Goal: Information Seeking & Learning: Learn about a topic

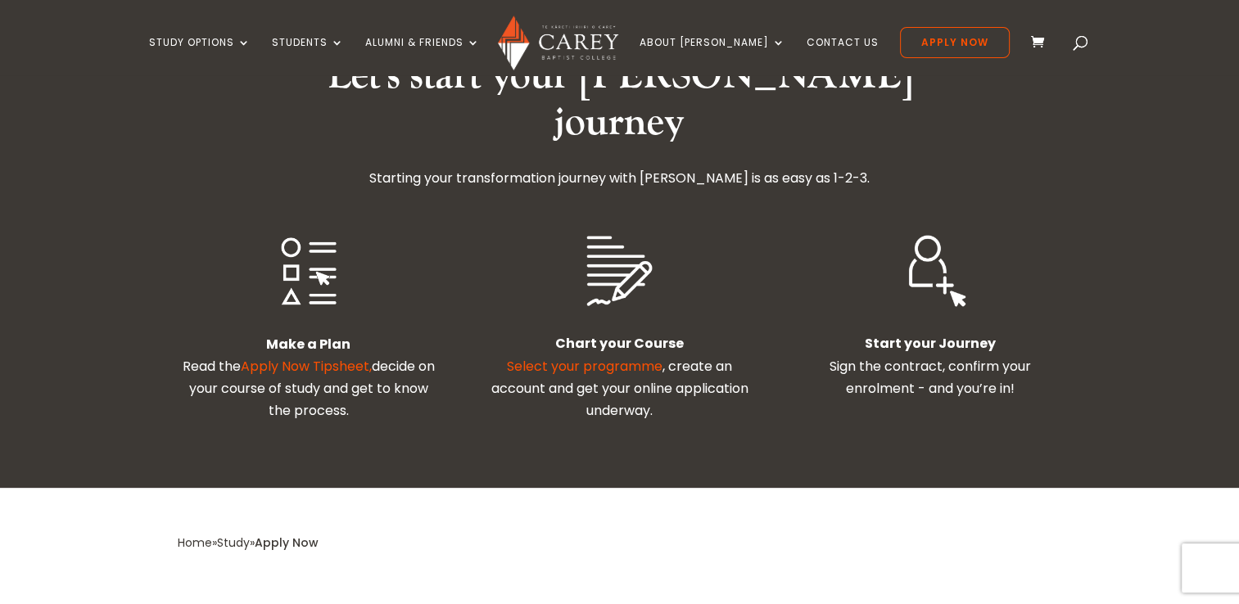
scroll to position [458, 0]
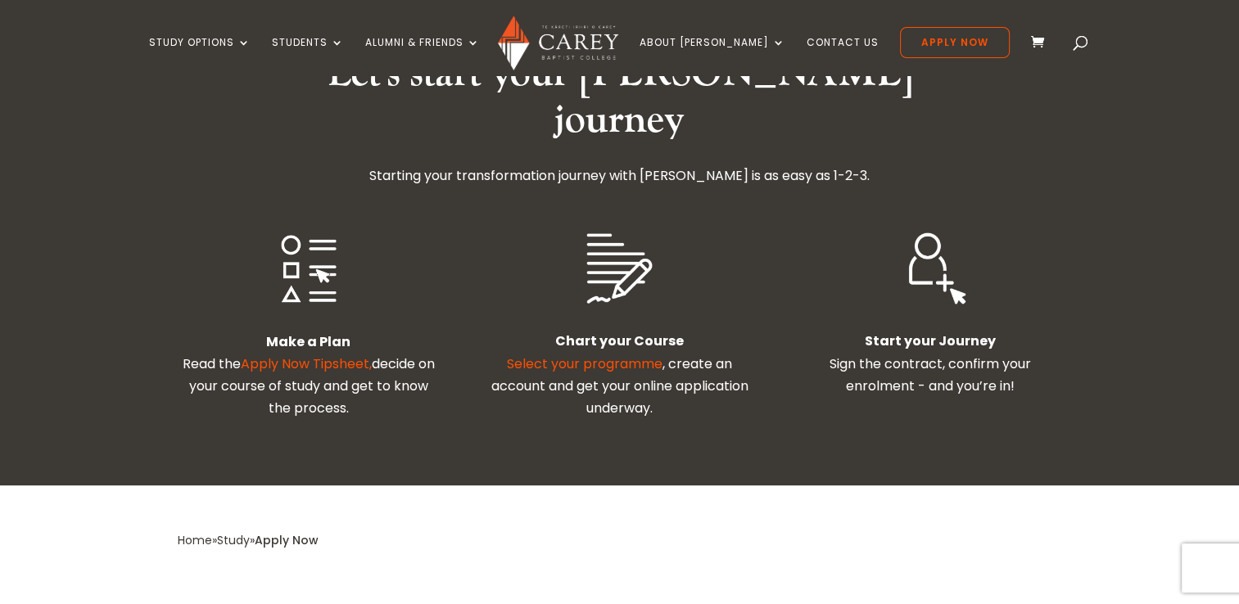
click at [347, 354] on link "Apply Now Tipsheet," at bounding box center [306, 363] width 131 height 19
click at [609, 354] on link "Select your programme" at bounding box center [585, 363] width 156 height 19
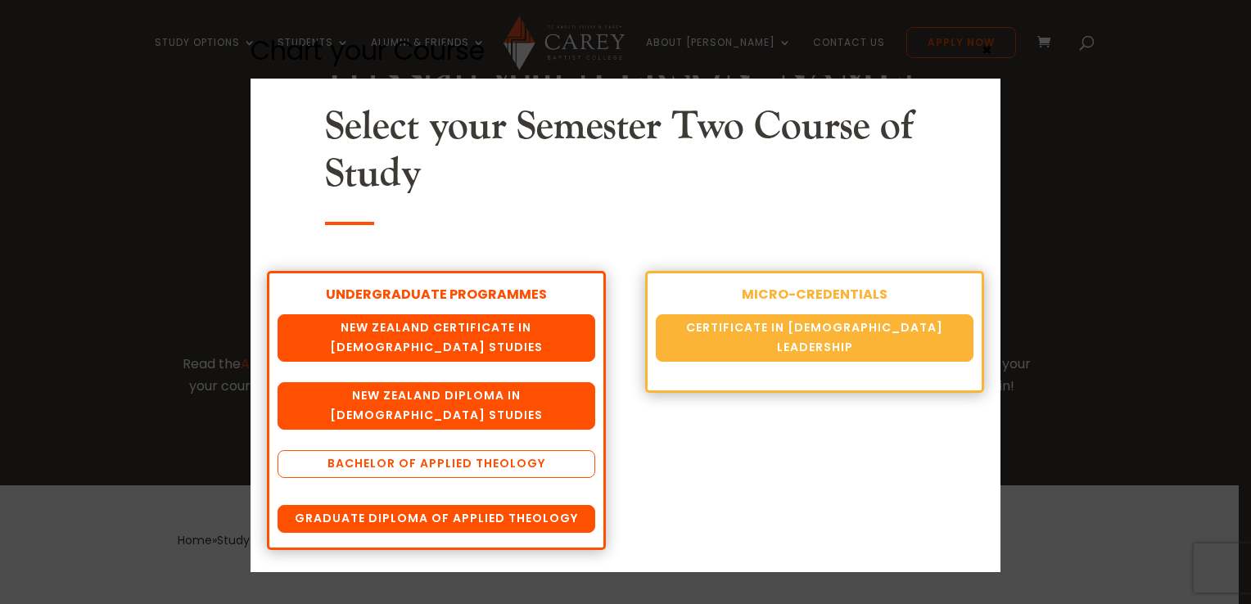
click at [481, 460] on link "Bachelor of Applied Theology" at bounding box center [437, 464] width 318 height 28
click at [348, 467] on link "Bachelor of Applied Theology" at bounding box center [437, 464] width 318 height 28
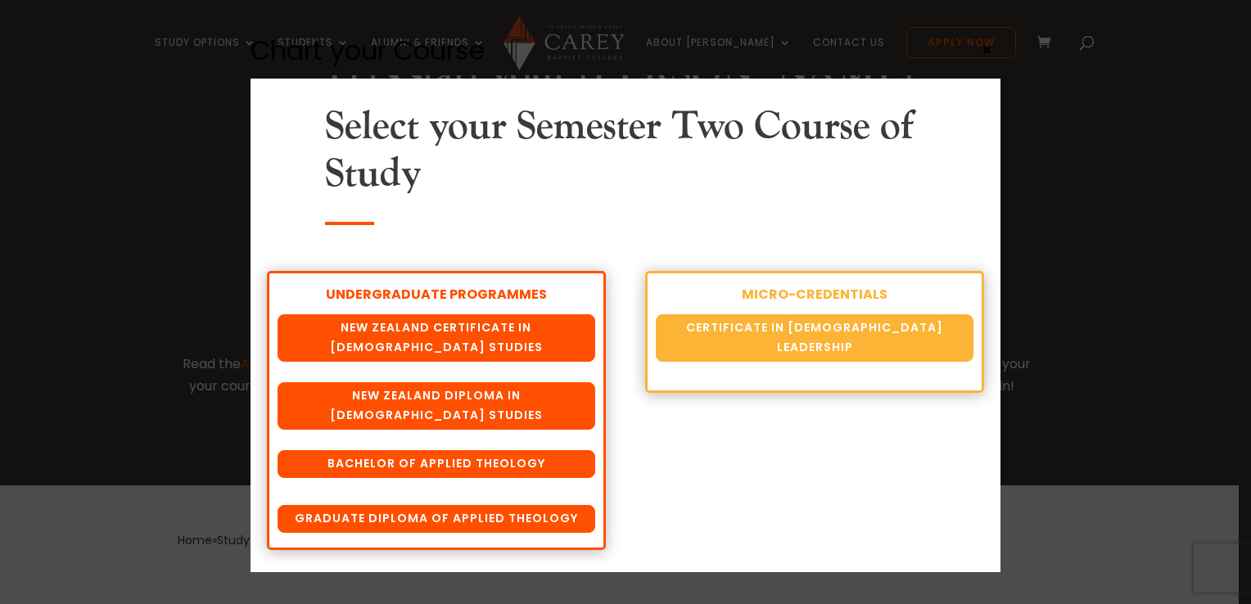
click at [134, 275] on div "Chart your Course Select your Semester Two Course of Study UNDERGRADUATE PROGRA…" at bounding box center [625, 302] width 1251 height 604
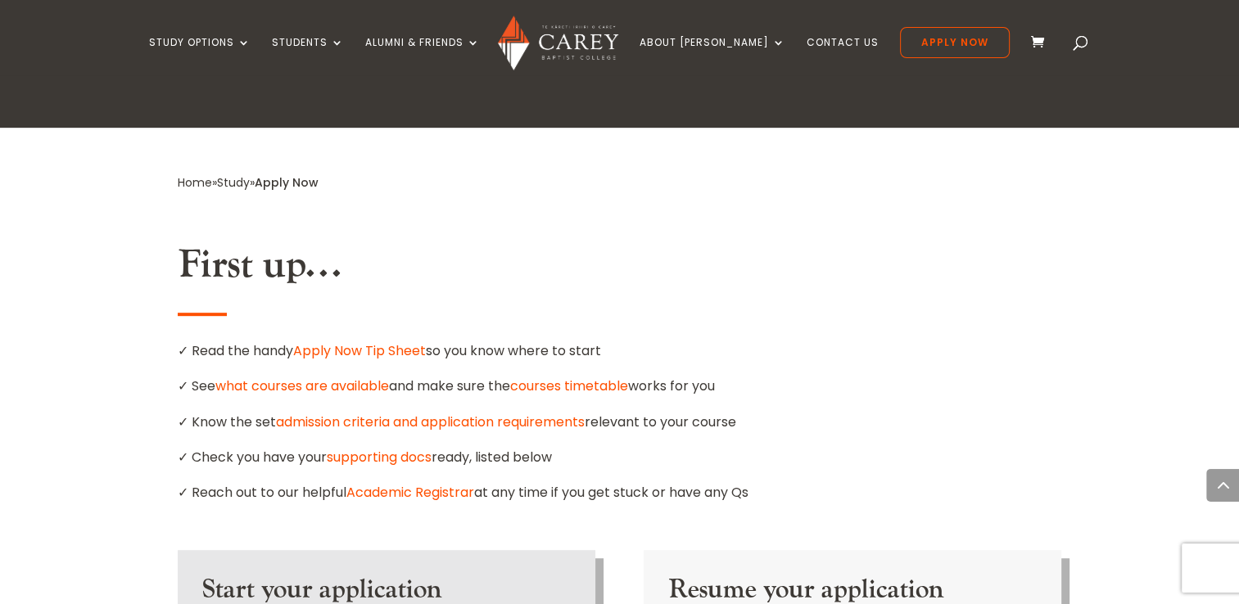
scroll to position [819, 0]
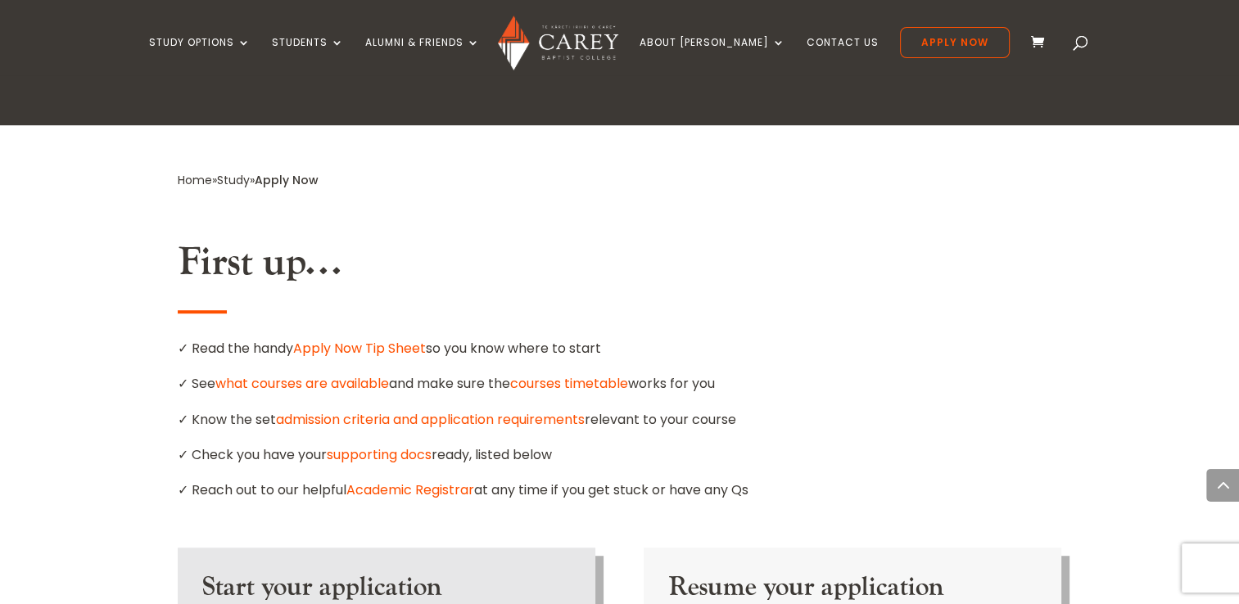
click at [560, 374] on link "courses timetable" at bounding box center [569, 383] width 118 height 19
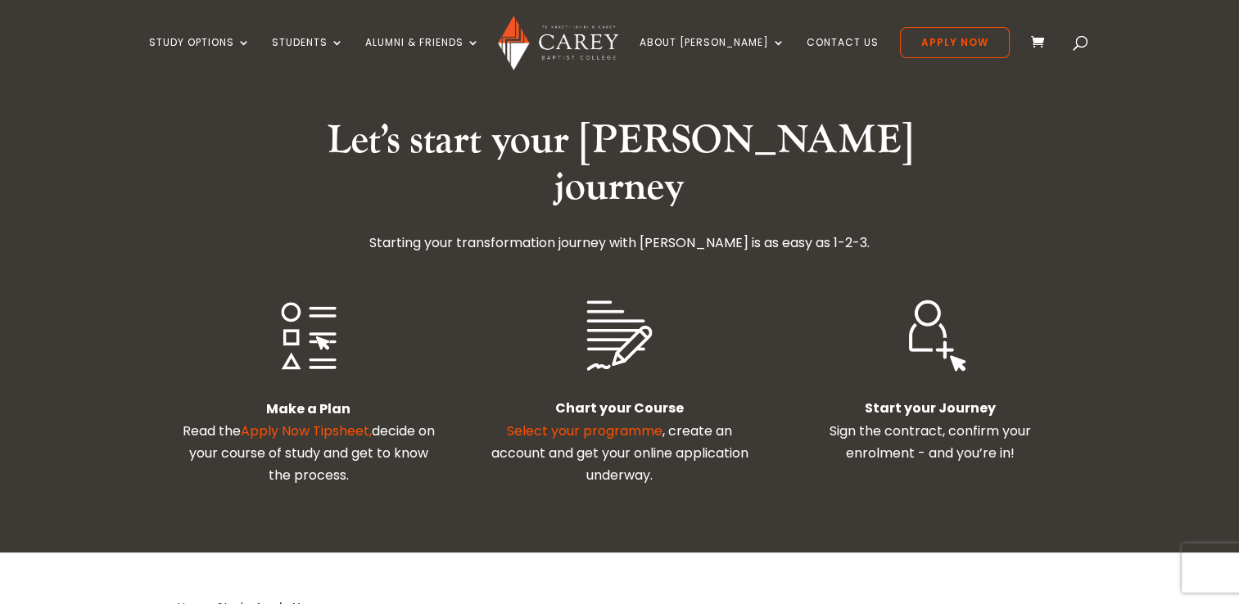
scroll to position [393, 0]
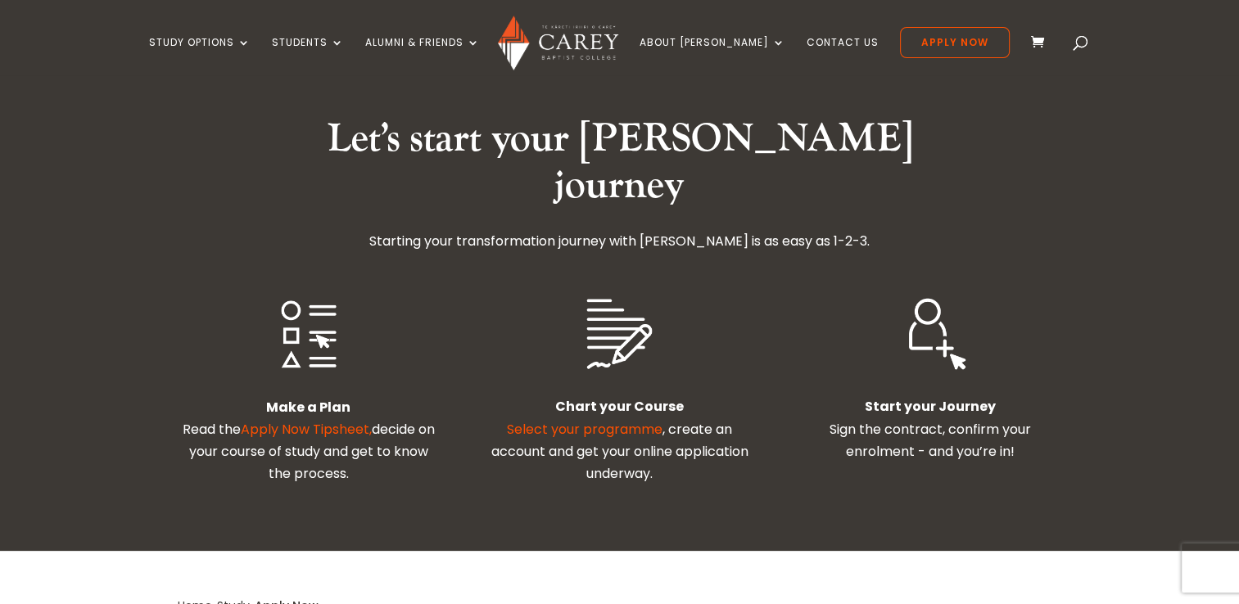
click at [337, 420] on link "Apply Now Tipsheet," at bounding box center [306, 429] width 131 height 19
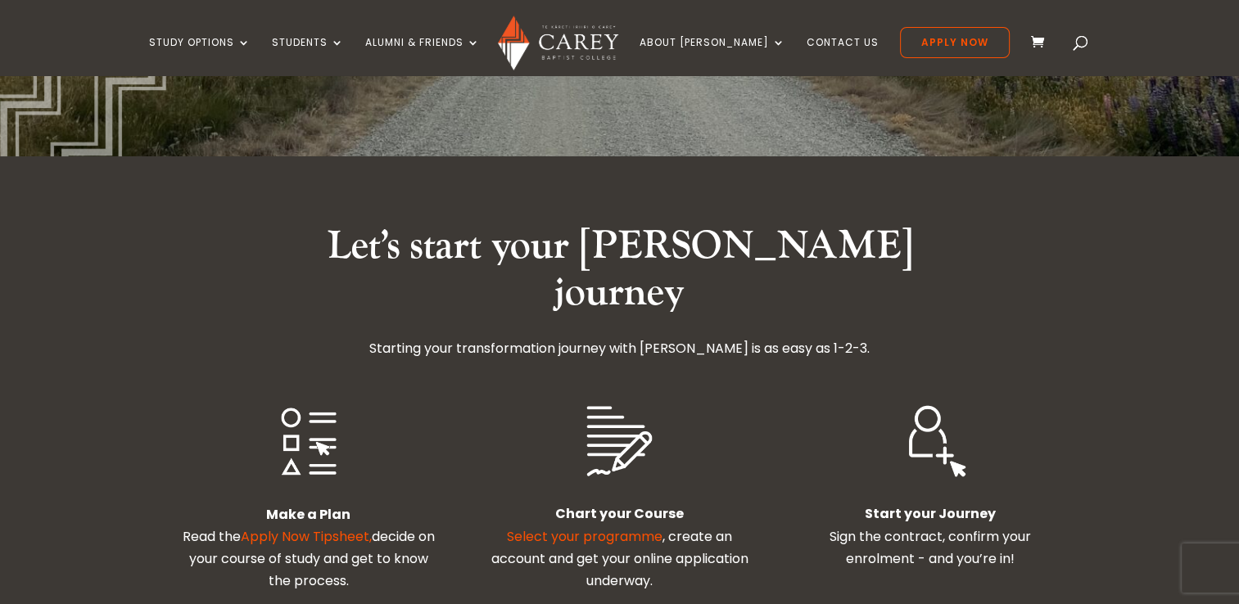
scroll to position [196, 0]
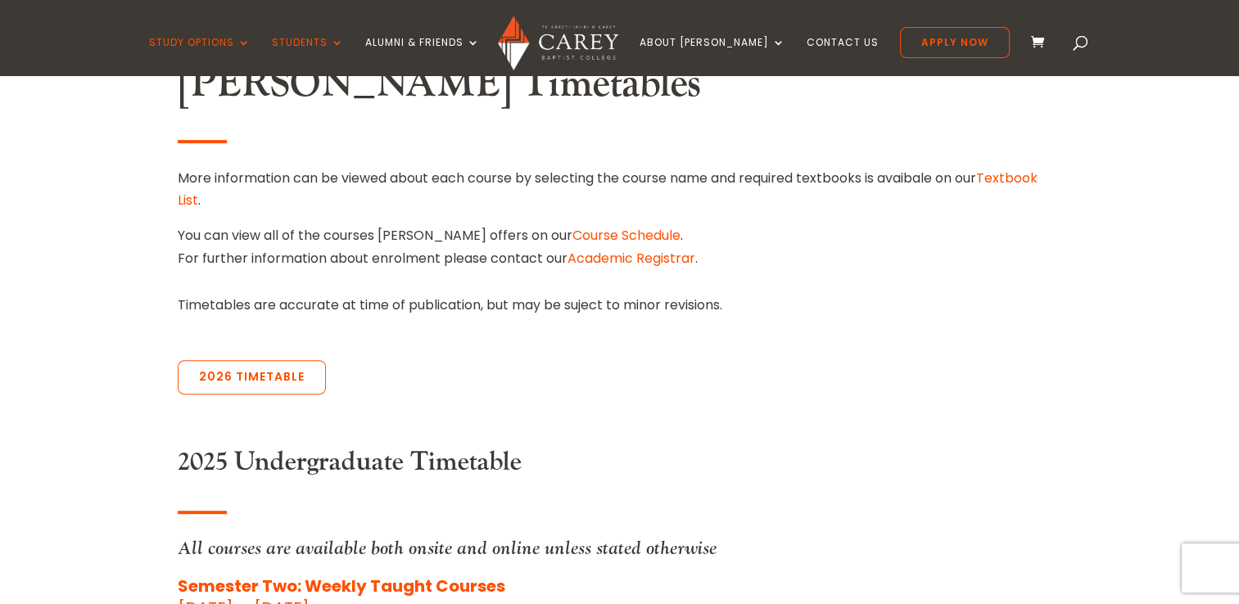
scroll to position [557, 0]
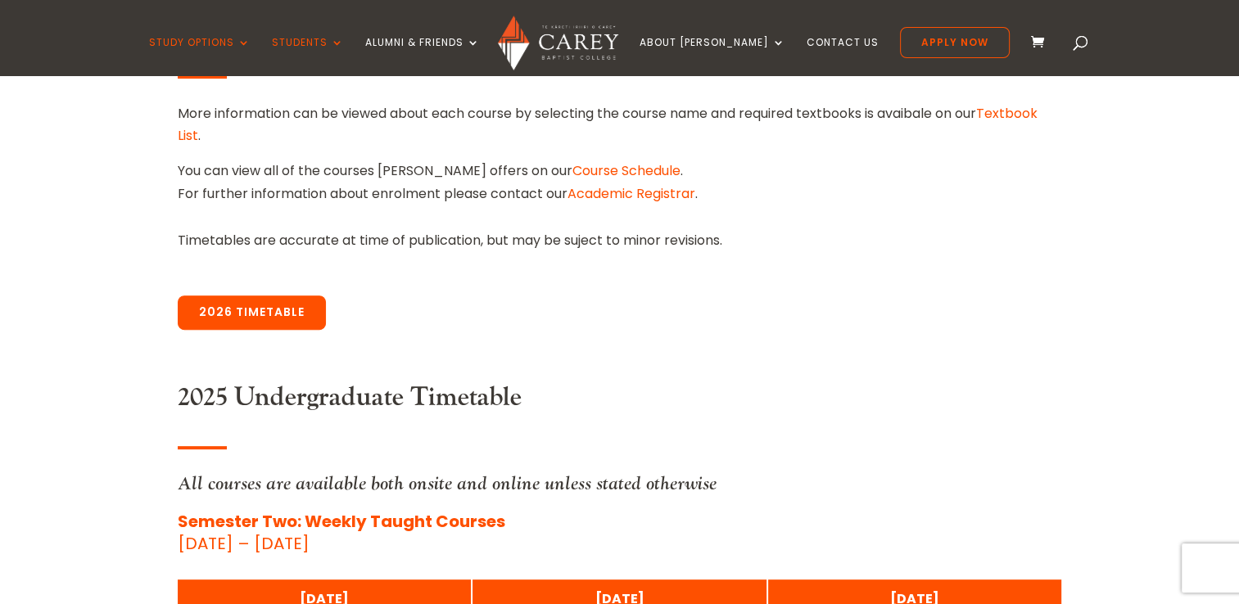
click at [259, 316] on link "2026 Timetable" at bounding box center [252, 313] width 148 height 34
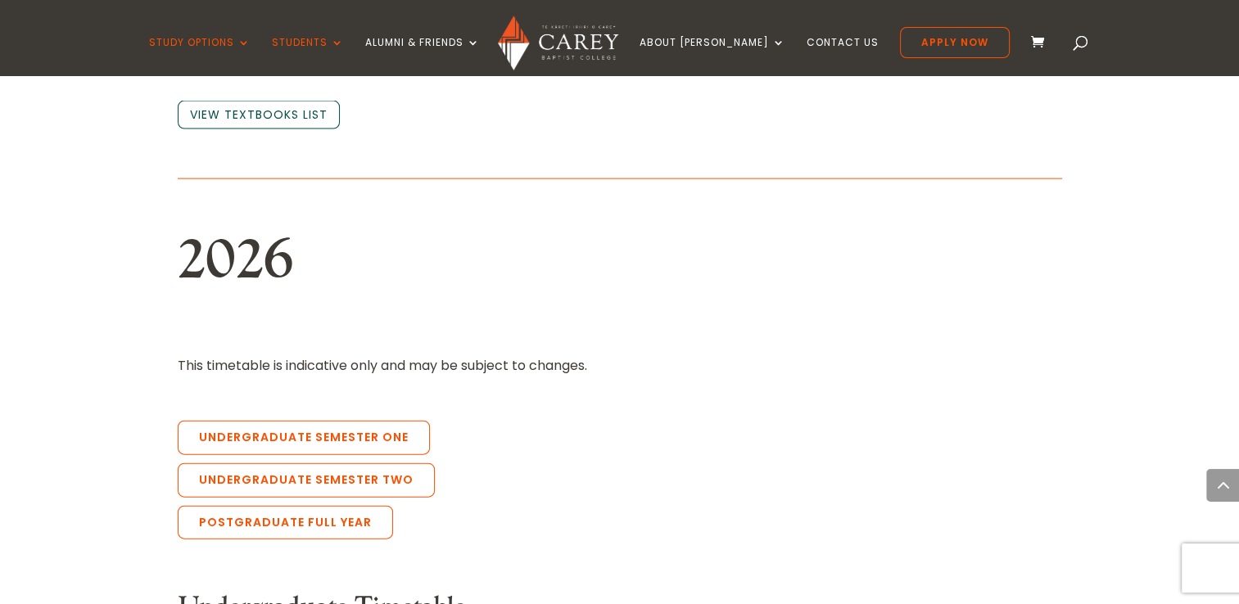
scroll to position [3559, 0]
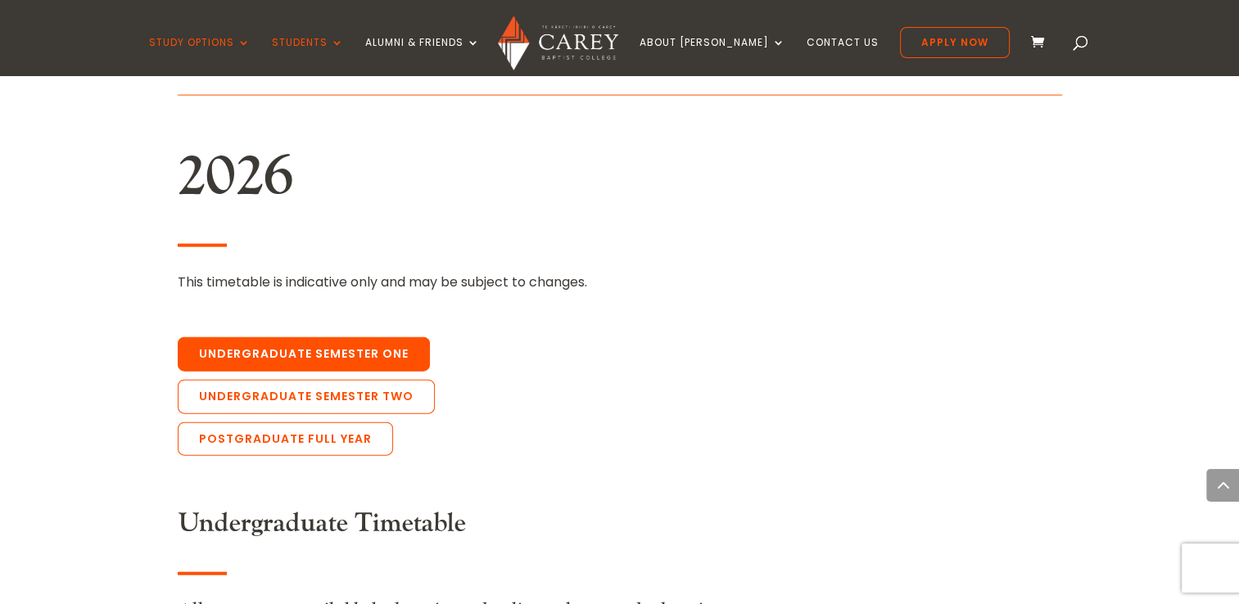
click at [393, 337] on link "Undergraduate Semester One" at bounding box center [304, 354] width 252 height 34
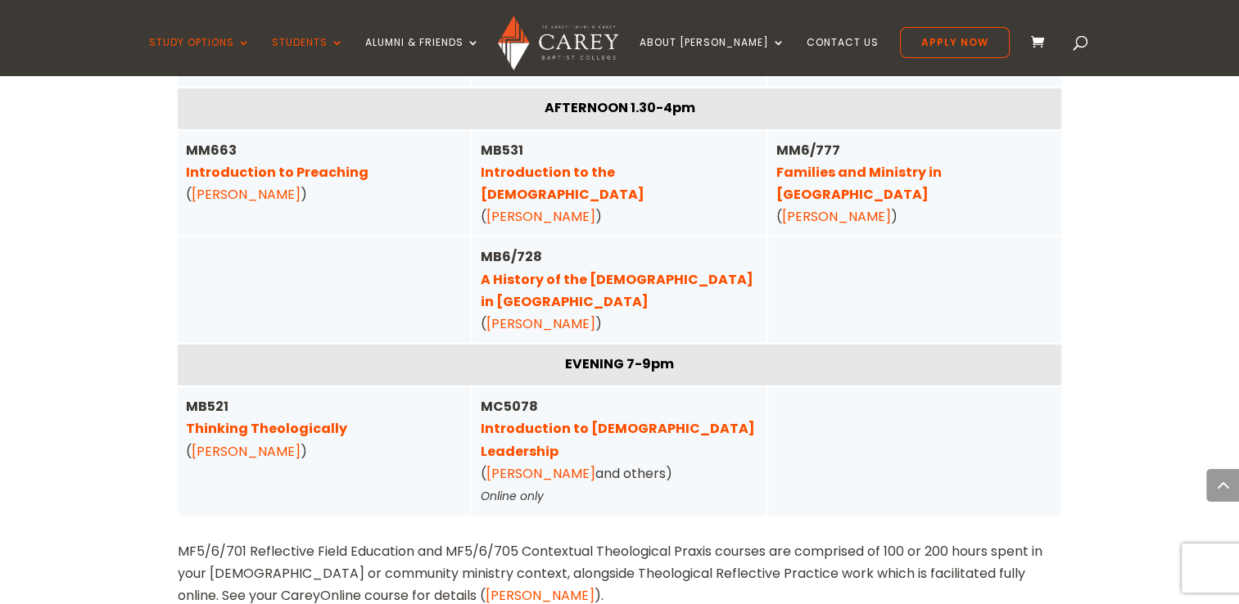
scroll to position [5923, 0]
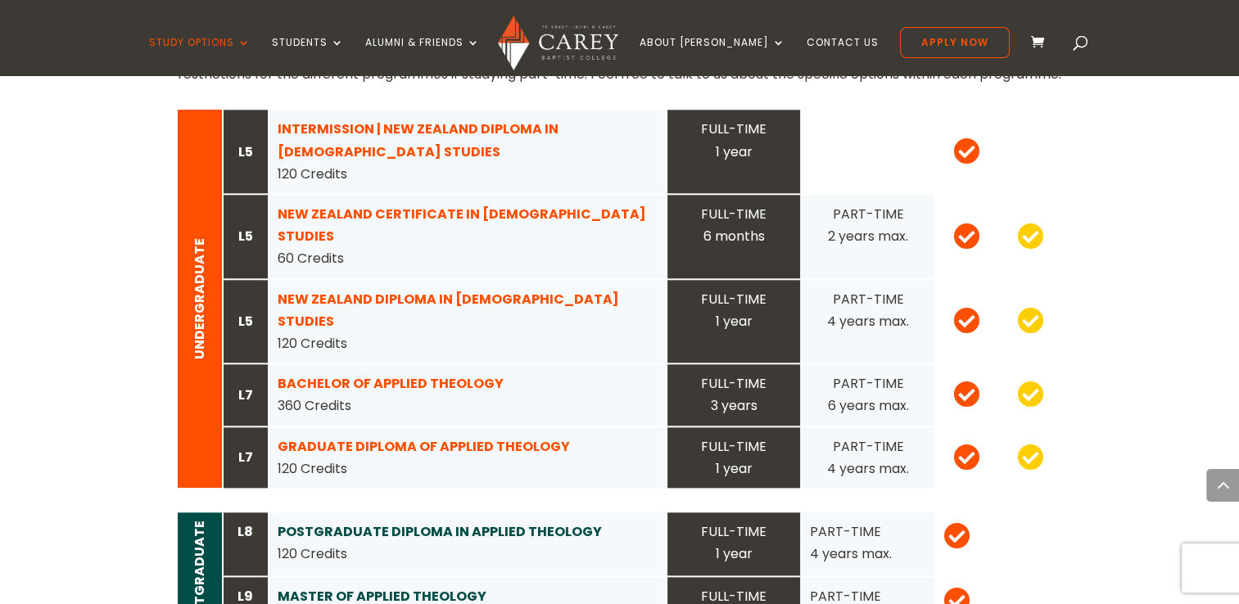
scroll to position [1670, 0]
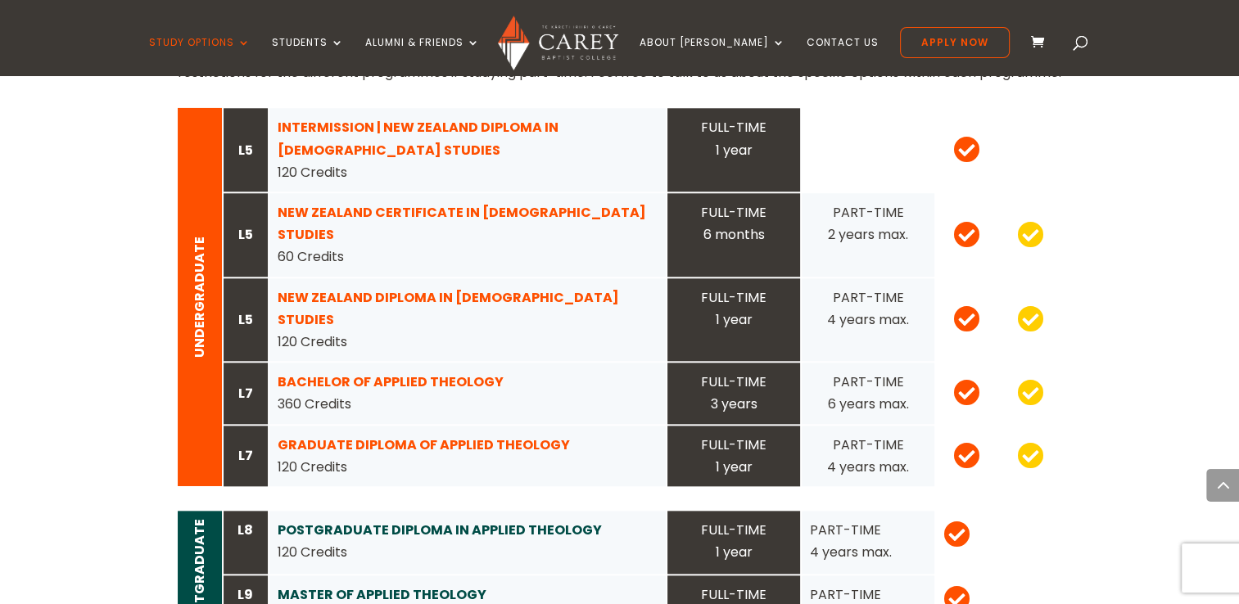
click at [354, 372] on strong "BACHELOR OF APPLIED THEOLOGY" at bounding box center [391, 381] width 226 height 19
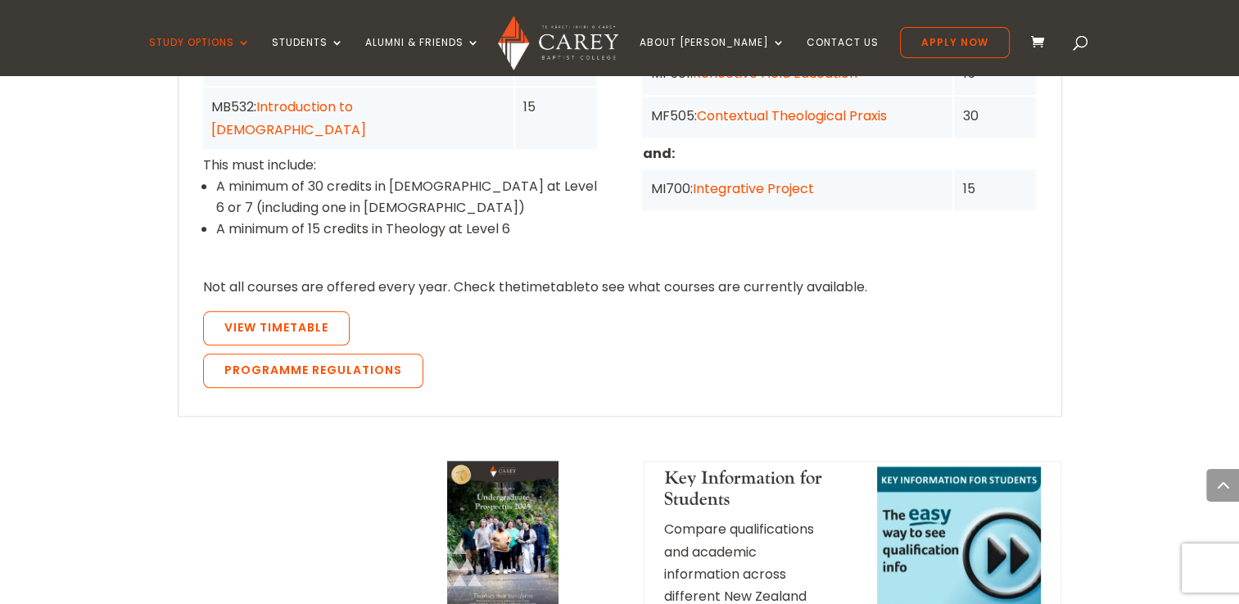
scroll to position [1637, 0]
click at [301, 318] on span "View Timetable" at bounding box center [276, 326] width 104 height 16
click at [241, 318] on span "View Timetable" at bounding box center [276, 326] width 104 height 16
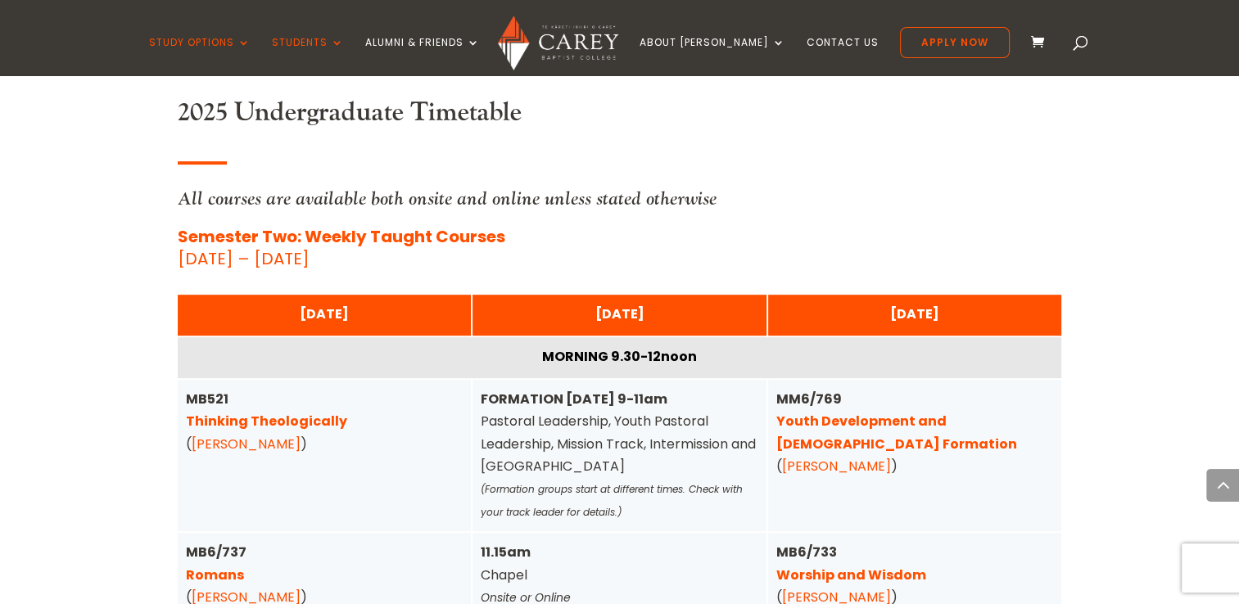
scroll to position [848, 0]
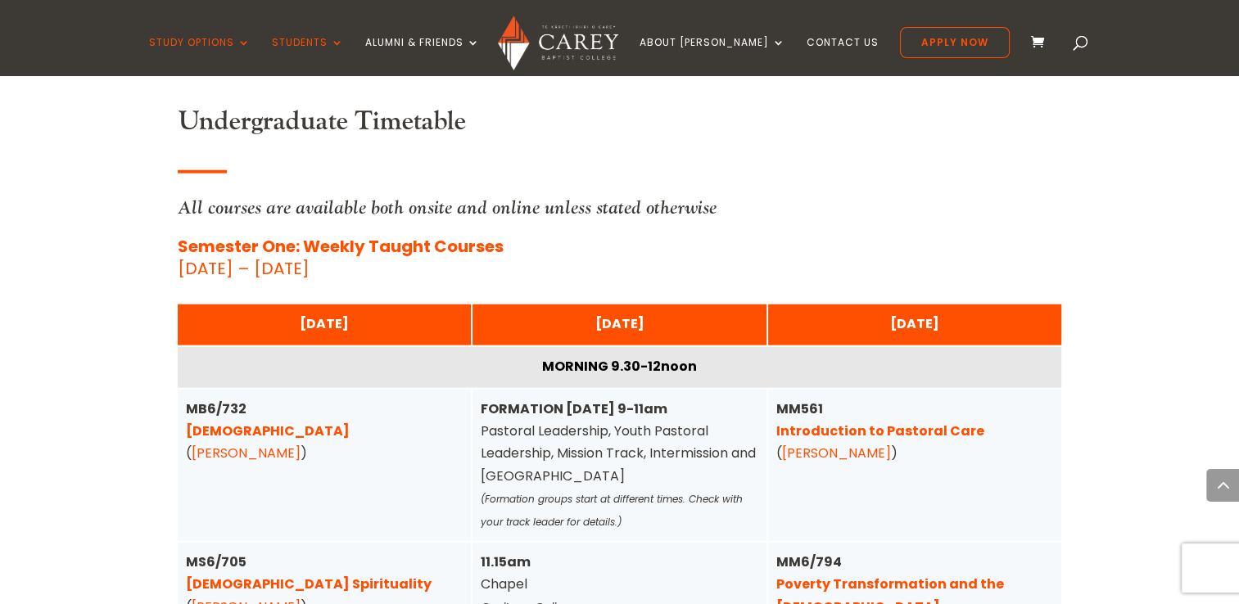
scroll to position [3959, 0]
